Goal: Communication & Community: Answer question/provide support

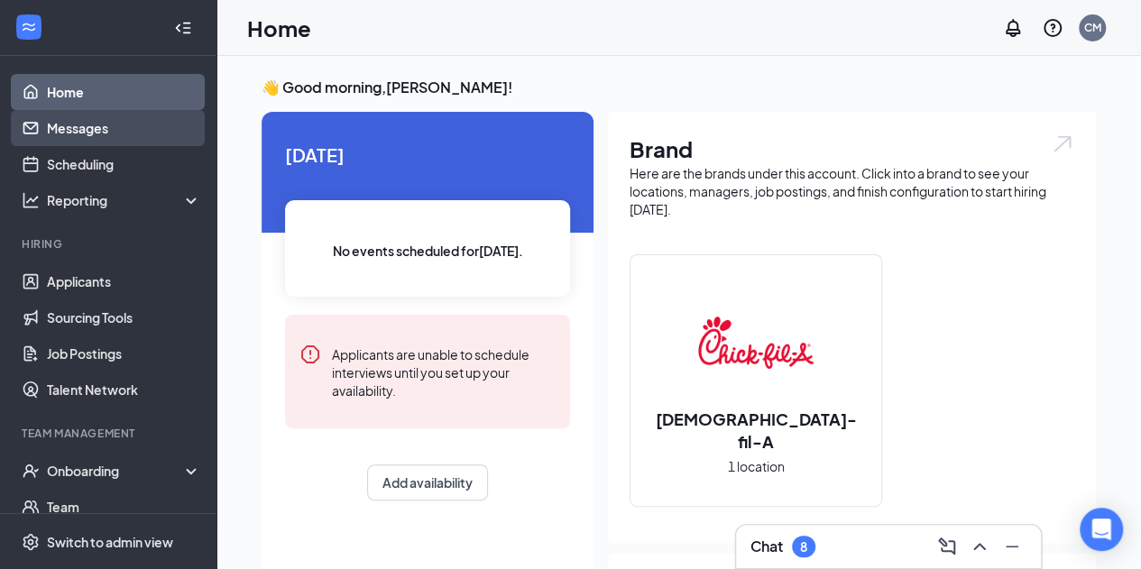
click at [78, 124] on link "Messages" at bounding box center [124, 128] width 154 height 36
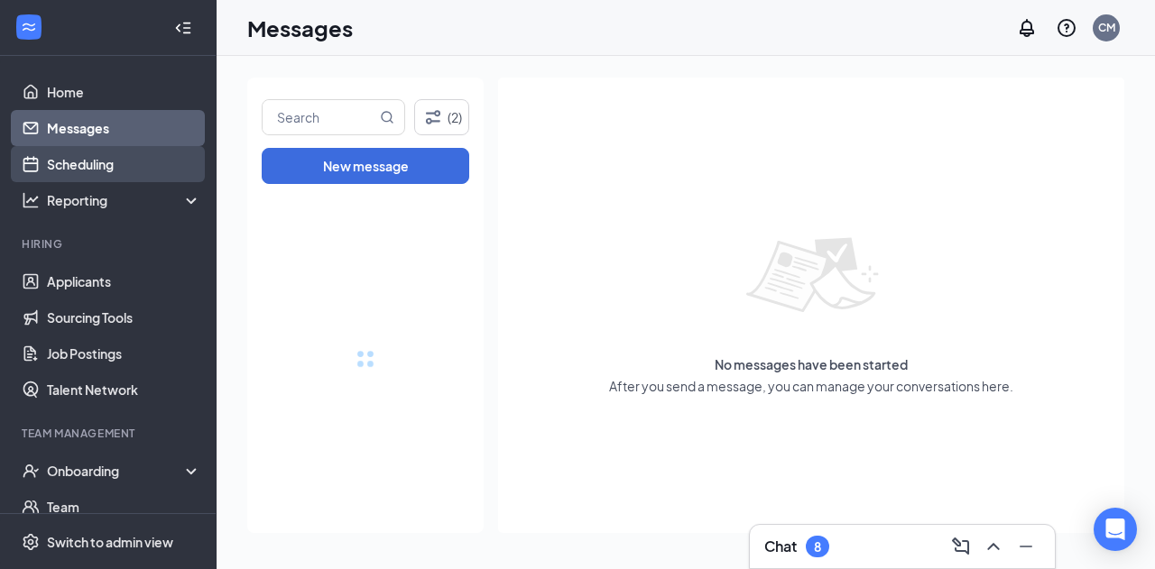
click at [81, 151] on link "Scheduling" at bounding box center [124, 164] width 154 height 36
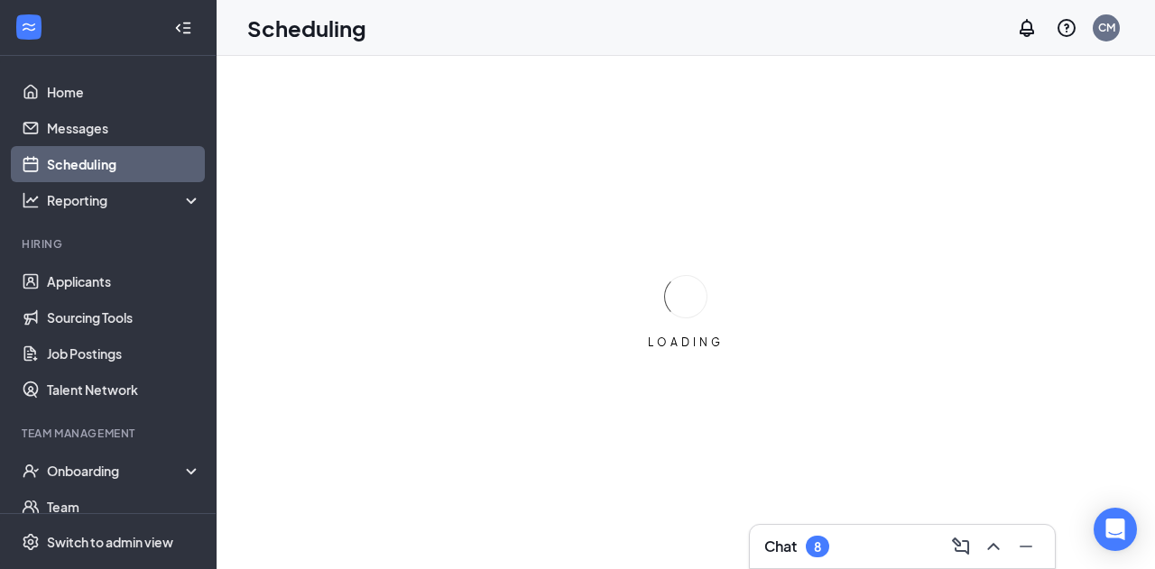
click at [86, 174] on link "Scheduling" at bounding box center [124, 164] width 154 height 36
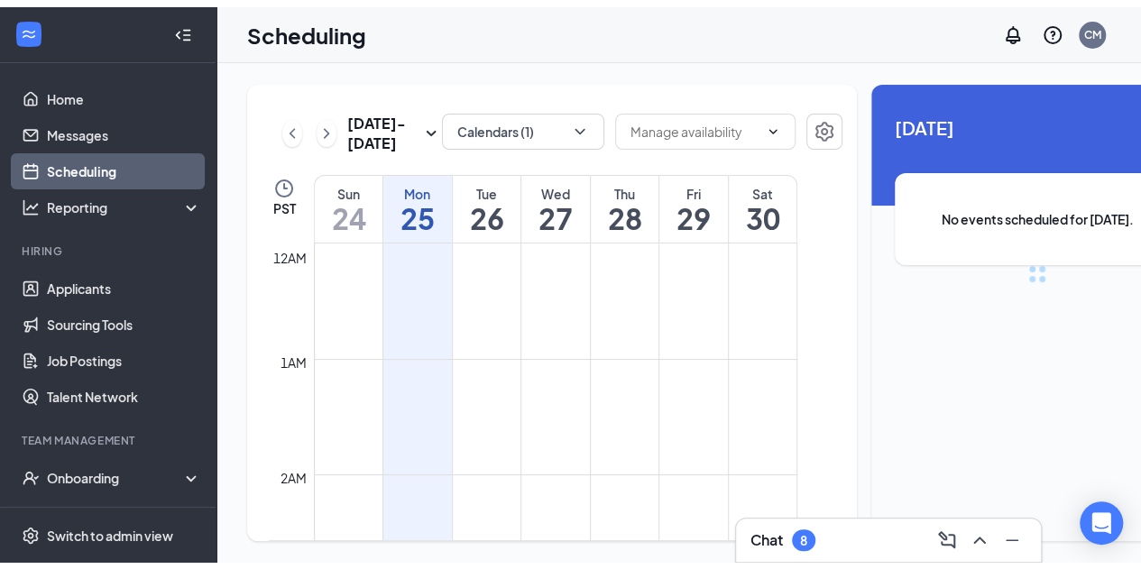
scroll to position [887, 0]
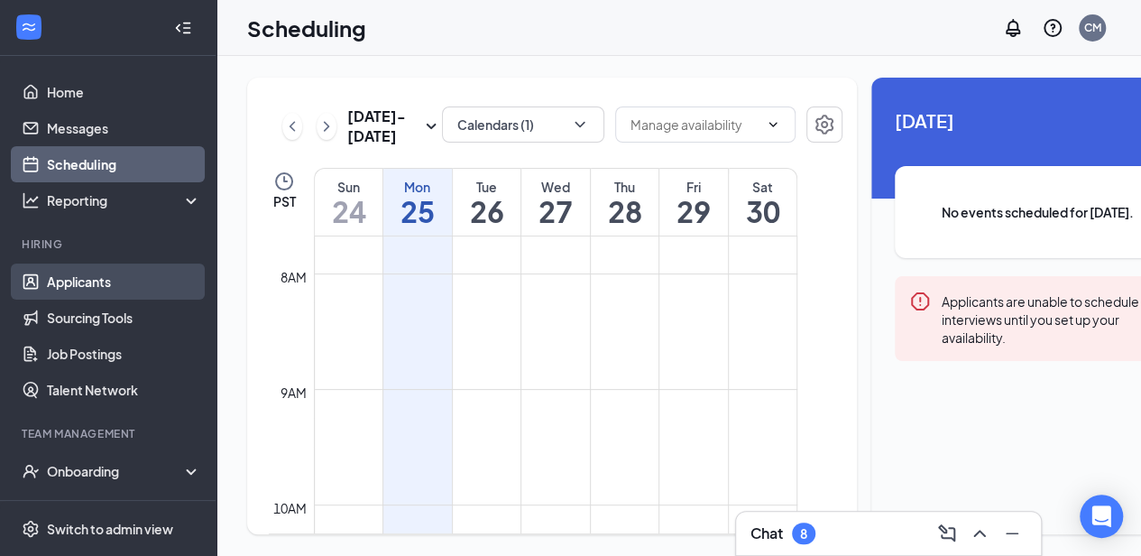
click at [88, 286] on link "Applicants" at bounding box center [124, 281] width 154 height 36
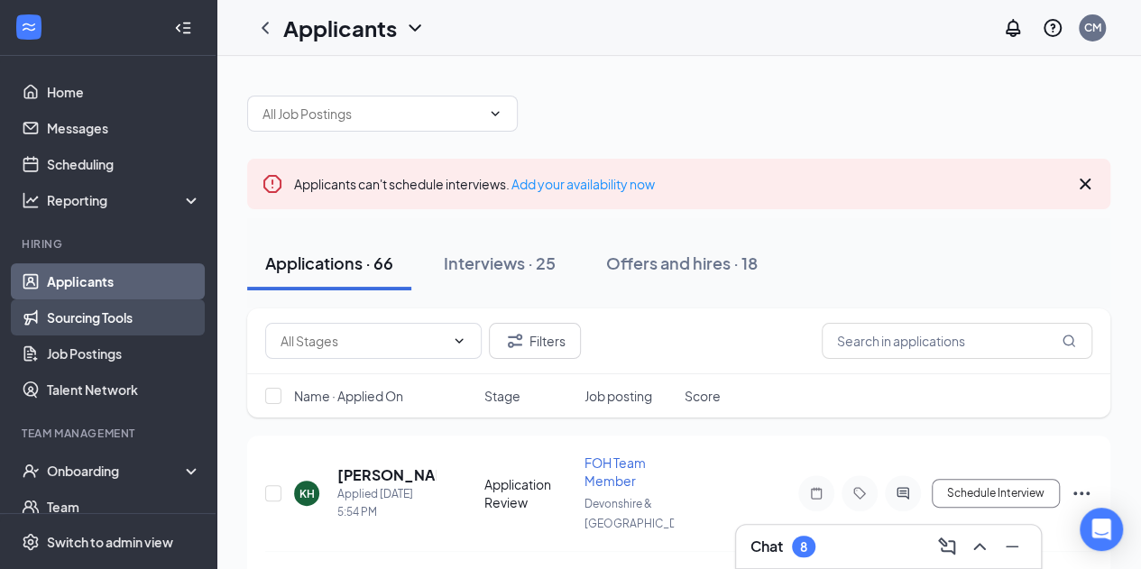
scroll to position [90, 0]
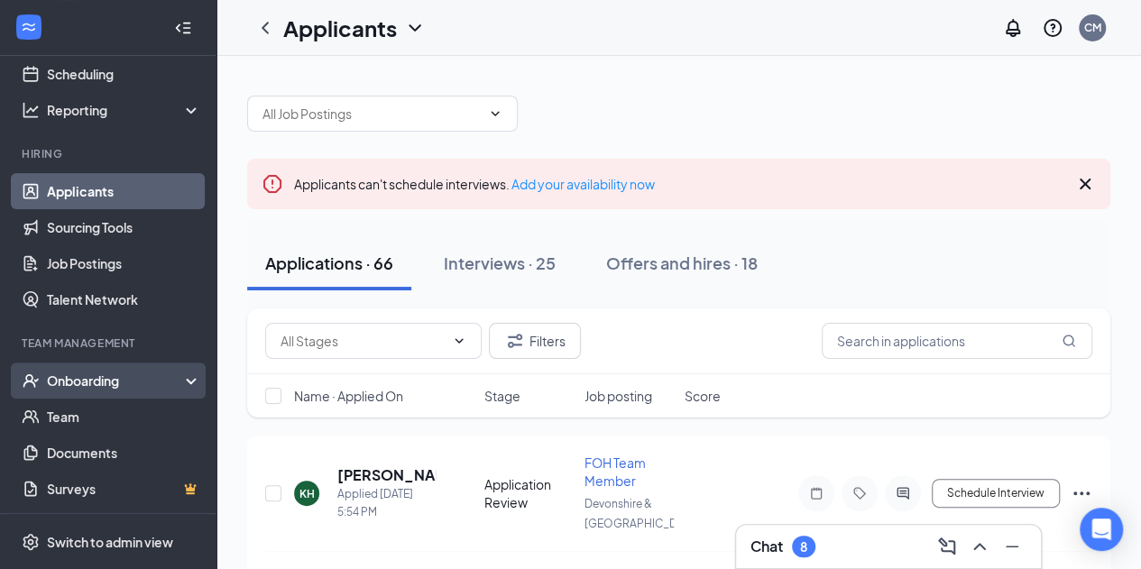
click at [81, 385] on div "Onboarding" at bounding box center [116, 381] width 139 height 18
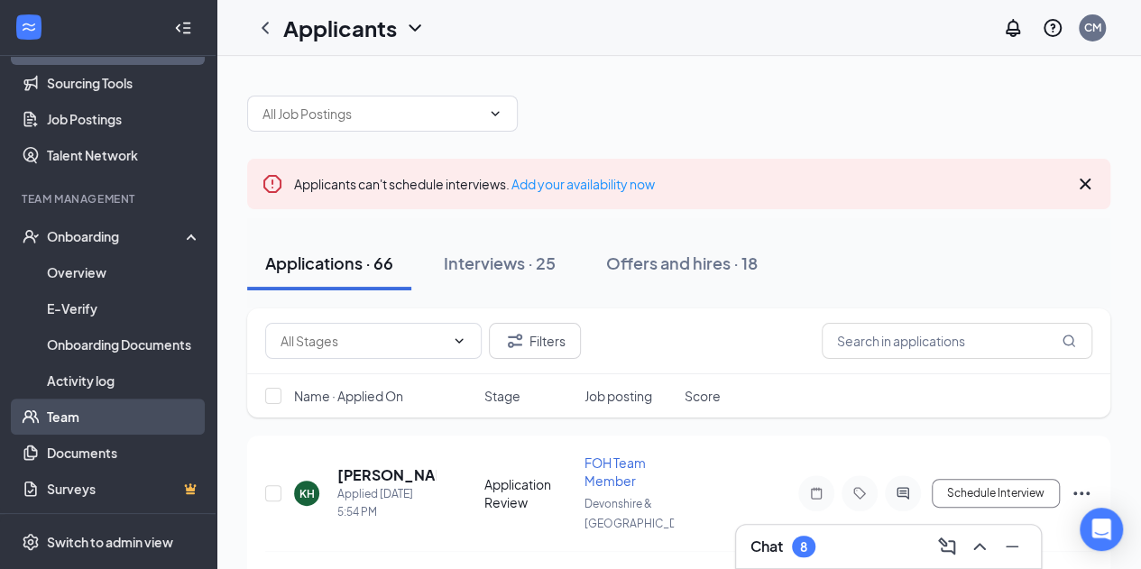
click at [75, 424] on link "Team" at bounding box center [124, 417] width 154 height 36
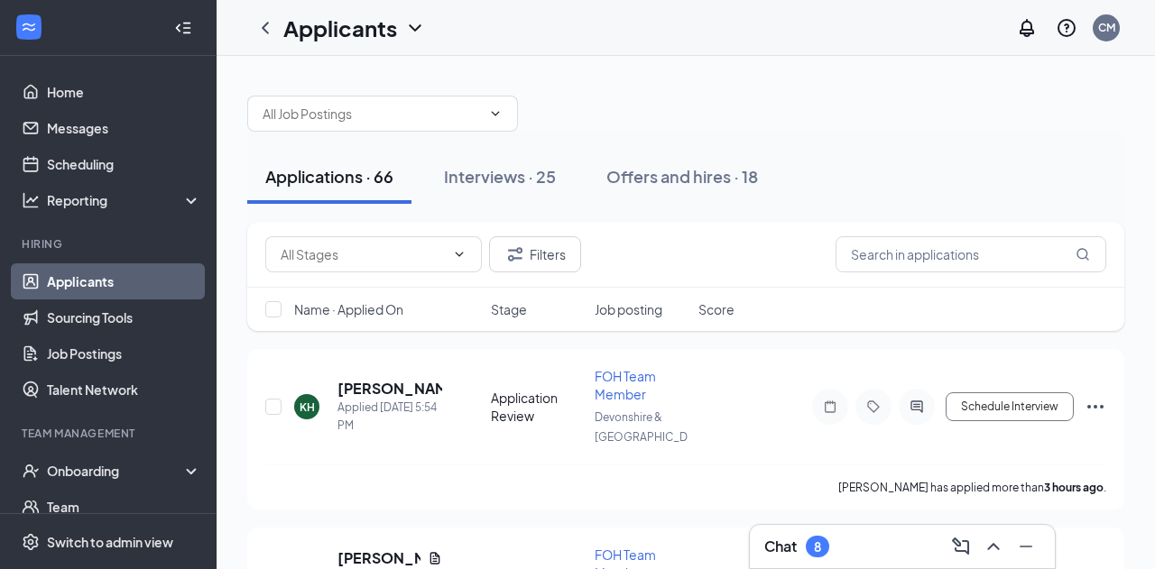
click at [58, 286] on link "Applicants" at bounding box center [124, 281] width 154 height 36
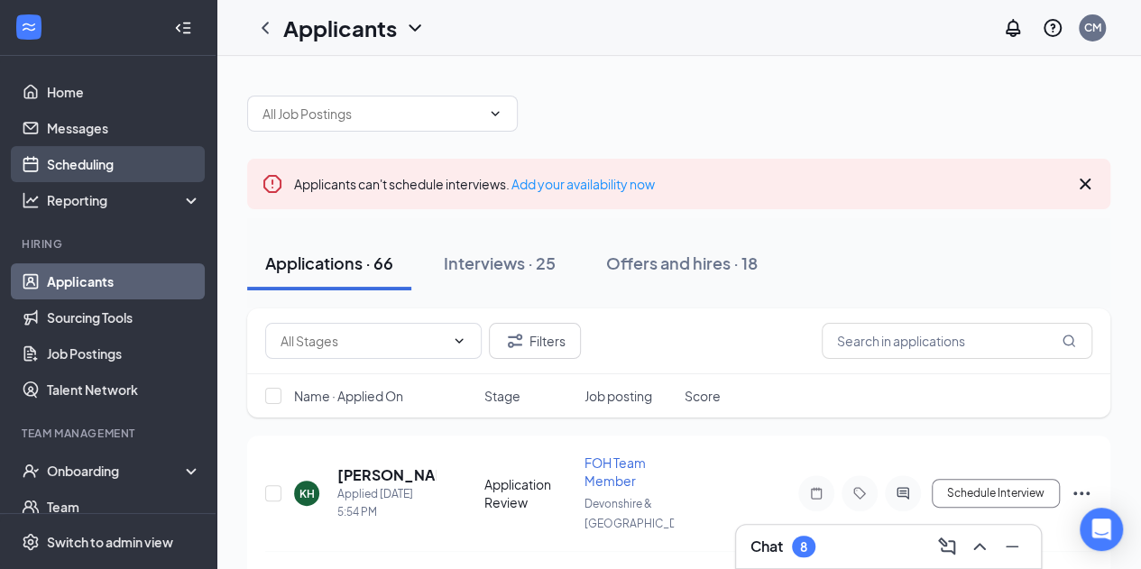
click at [94, 175] on link "Scheduling" at bounding box center [124, 164] width 154 height 36
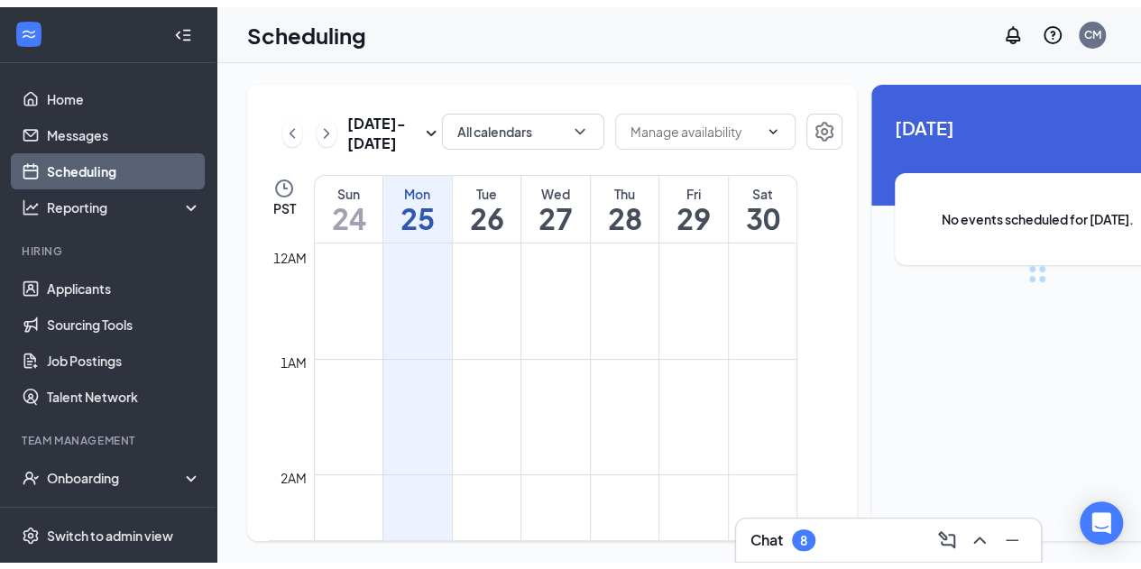
scroll to position [887, 0]
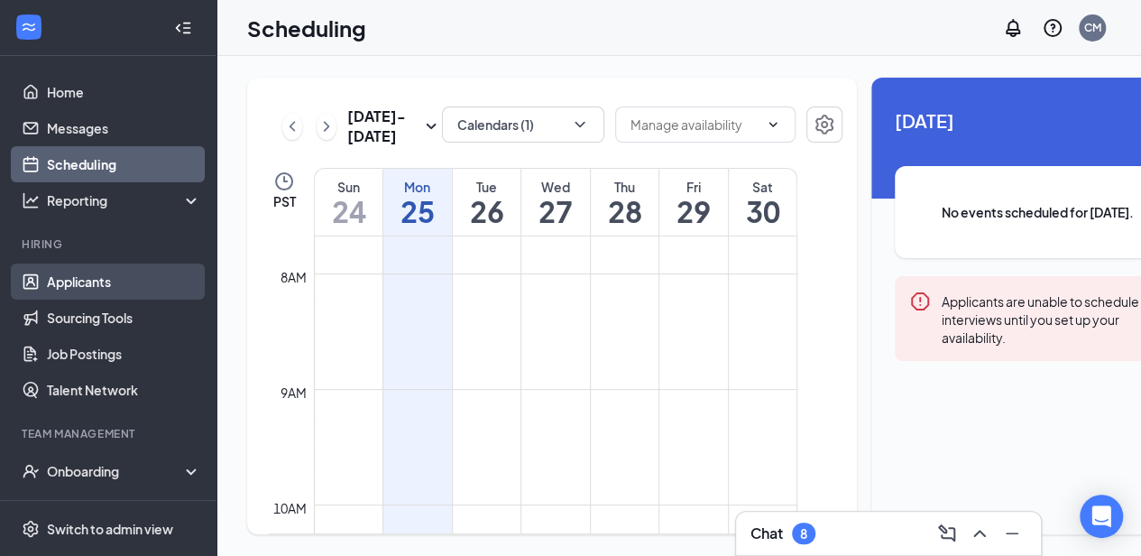
click at [97, 297] on link "Applicants" at bounding box center [124, 281] width 154 height 36
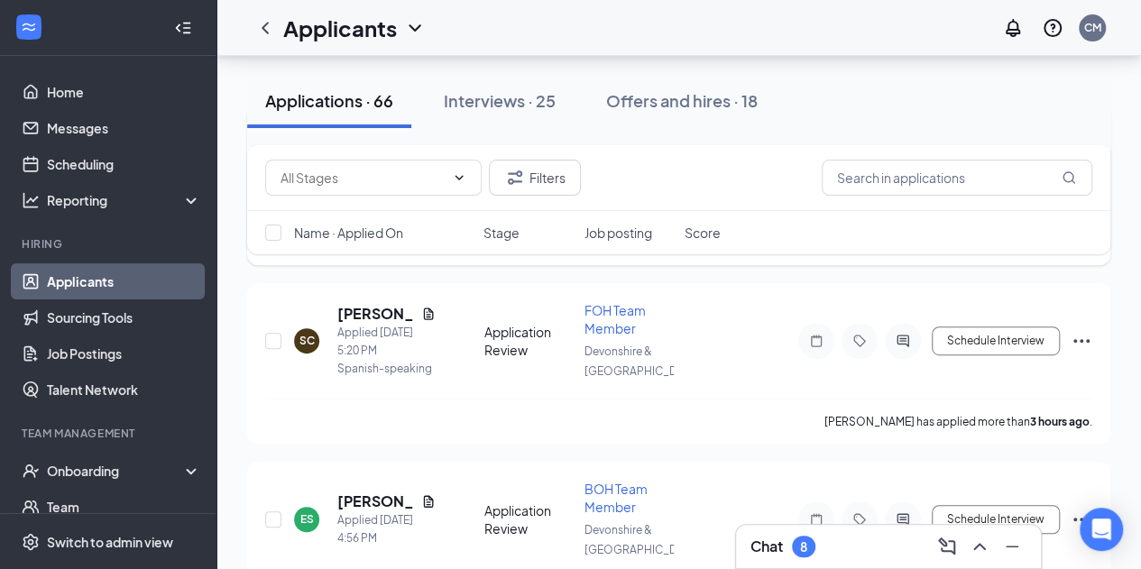
scroll to position [336, 0]
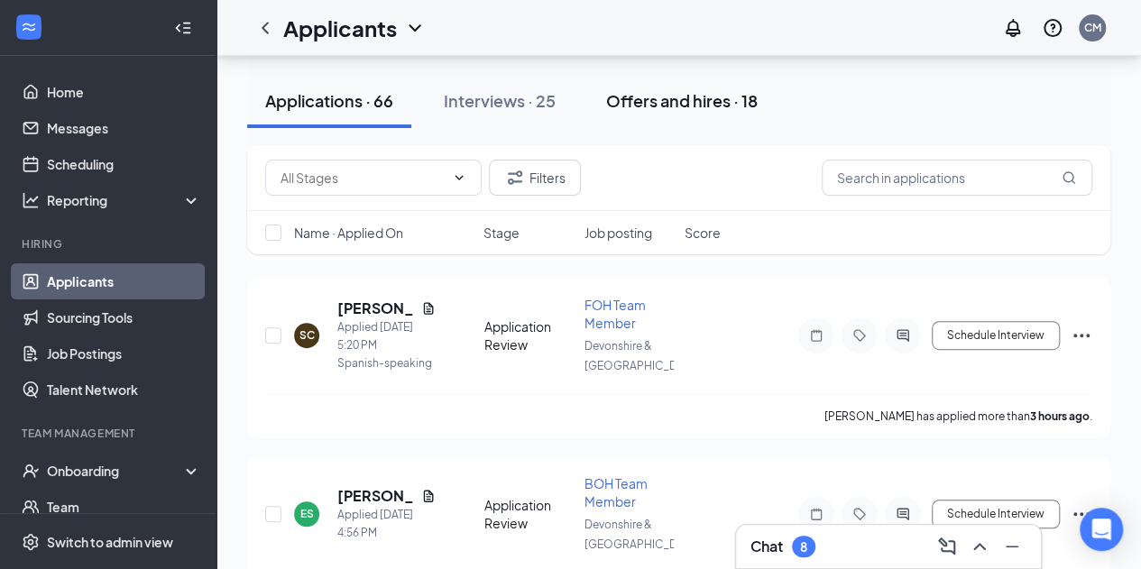
click at [686, 115] on button "Offers and hires · 18" at bounding box center [682, 101] width 188 height 54
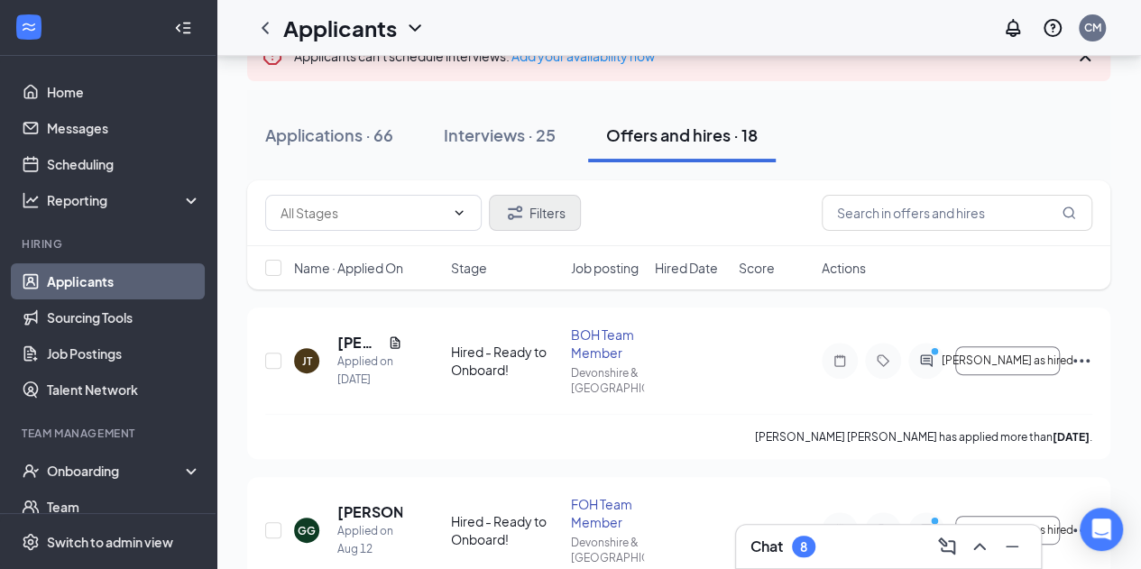
scroll to position [130, 0]
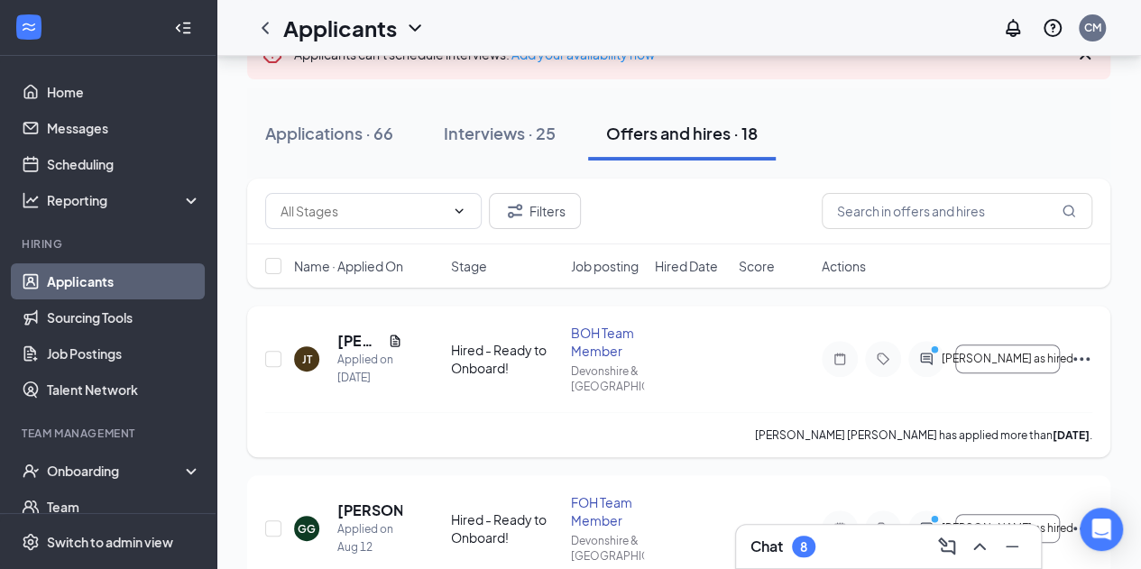
click at [1089, 363] on icon "Ellipses" at bounding box center [1082, 359] width 22 height 22
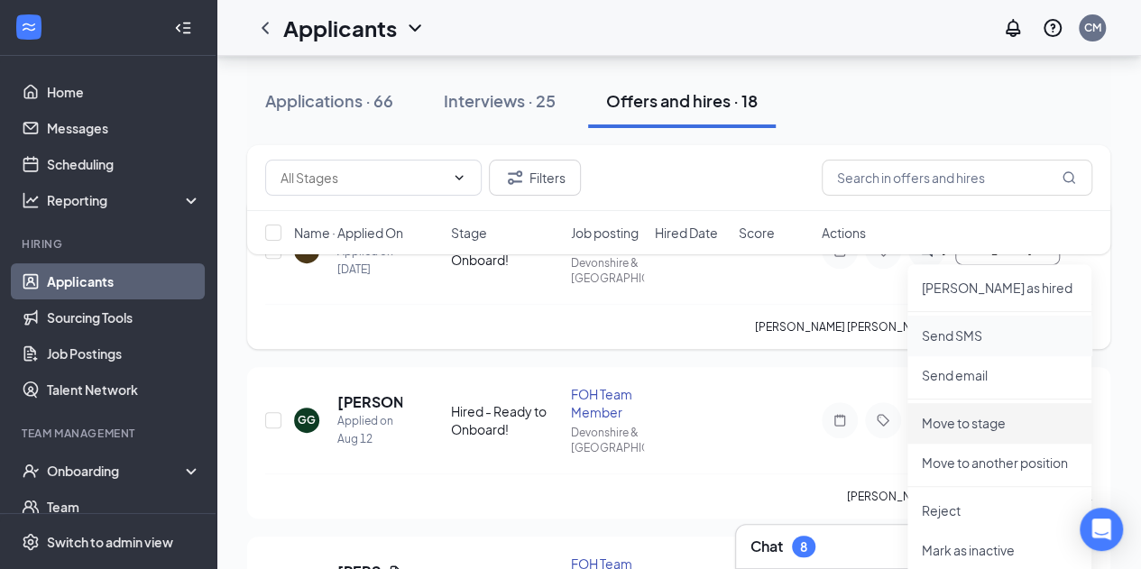
scroll to position [216, 0]
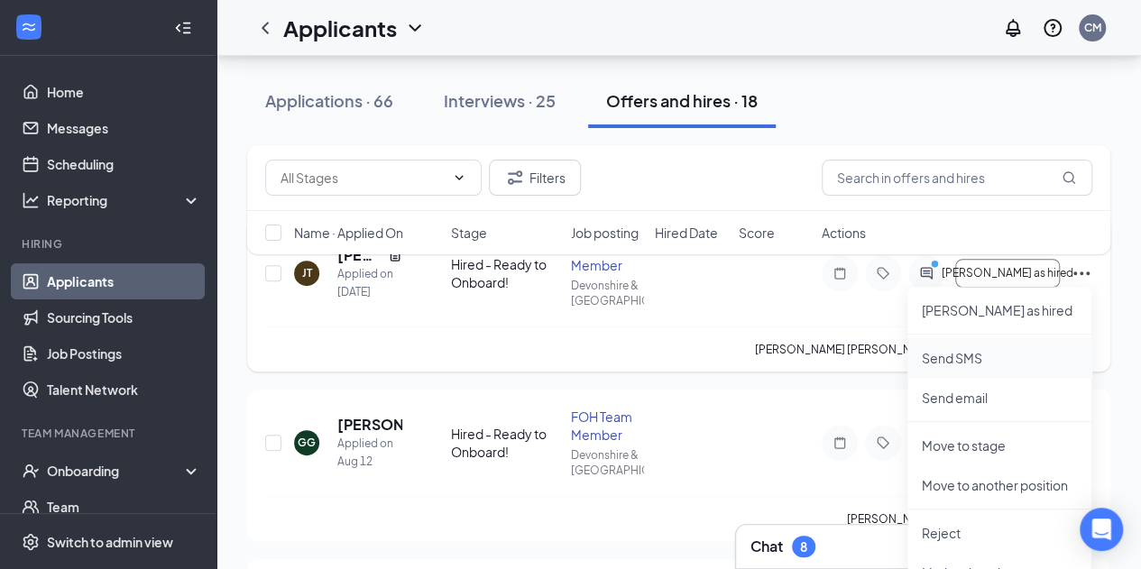
click at [954, 347] on li "Send SMS" at bounding box center [1000, 358] width 184 height 40
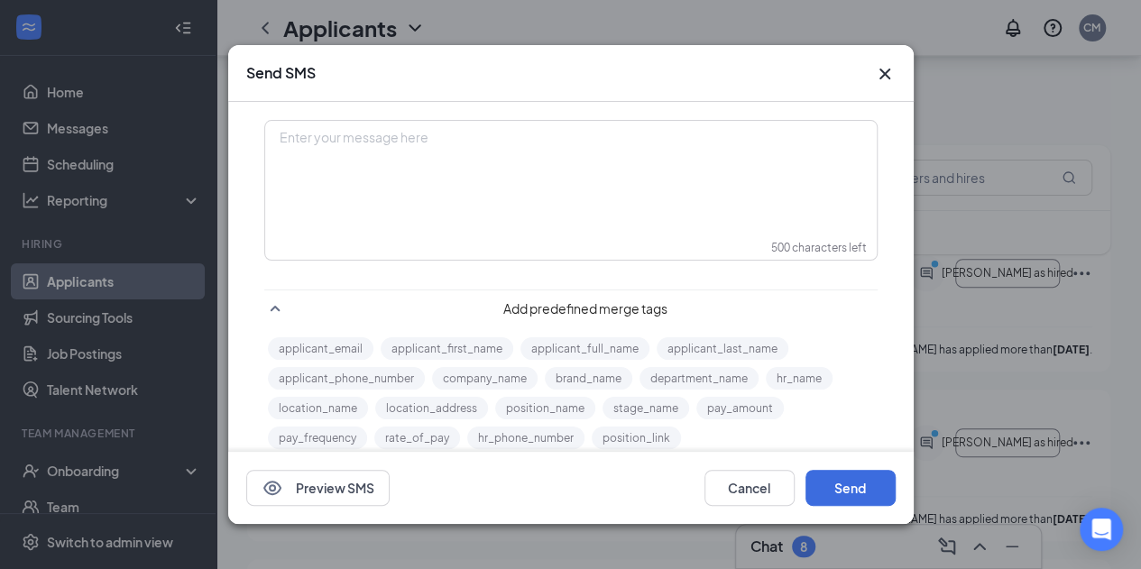
click at [357, 205] on div "Enter your message here" at bounding box center [571, 167] width 610 height 90
click at [357, 205] on div "Hello," at bounding box center [571, 167] width 610 height 90
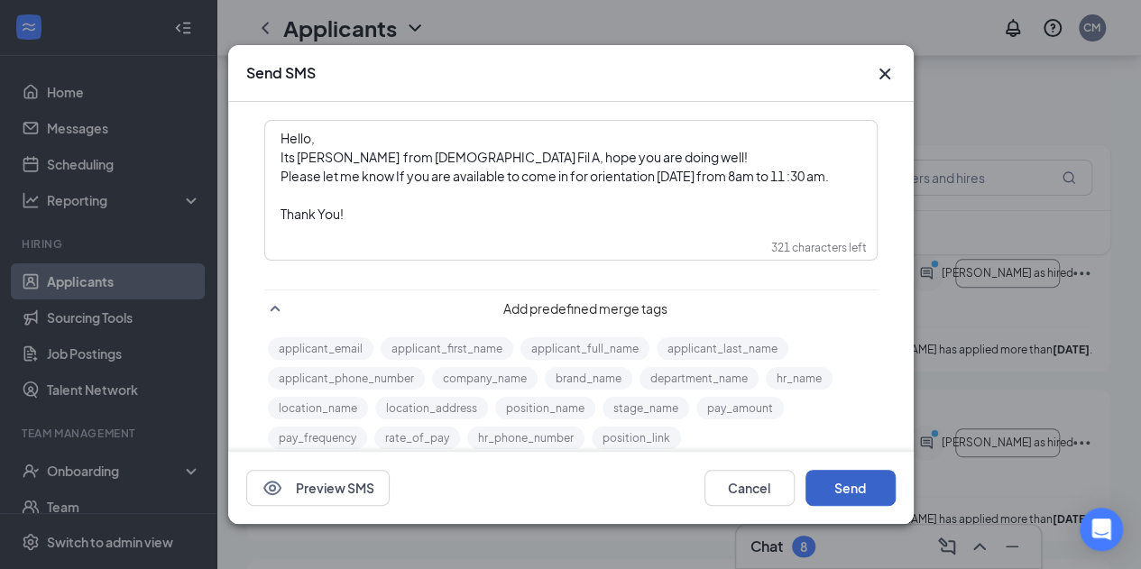
click at [844, 481] on button "Send" at bounding box center [851, 488] width 90 height 36
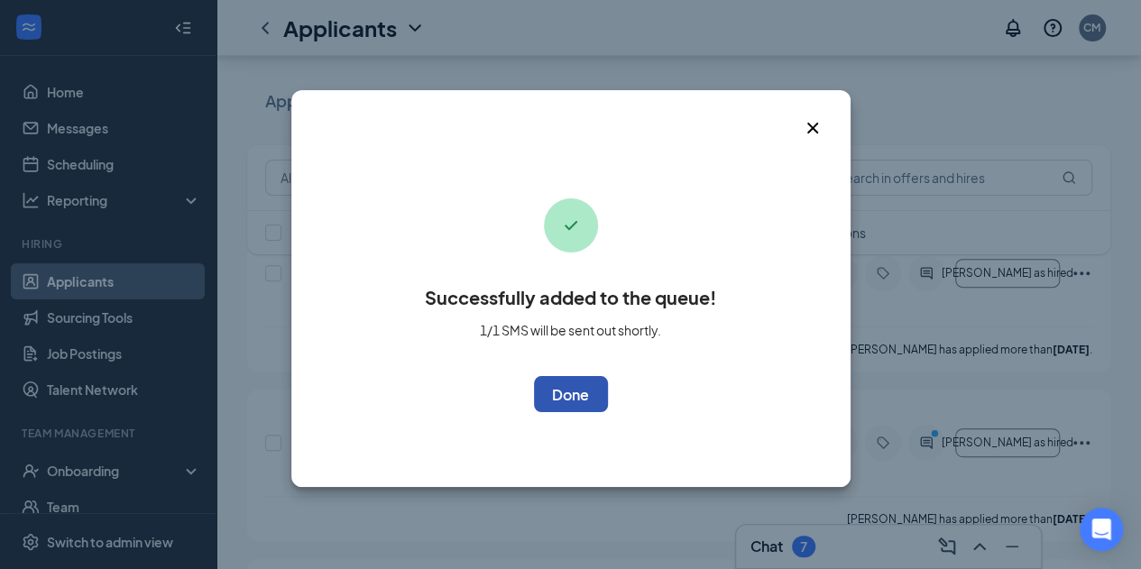
click at [549, 380] on button "OK" at bounding box center [571, 394] width 74 height 36
